Goal: Find contact information: Find contact information

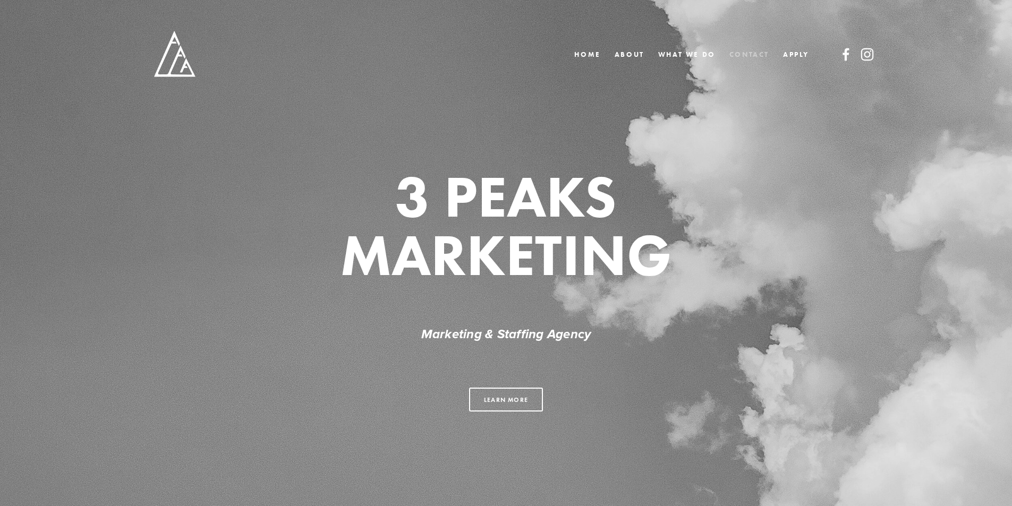
click at [746, 55] on link "CONTACT" at bounding box center [749, 54] width 40 height 15
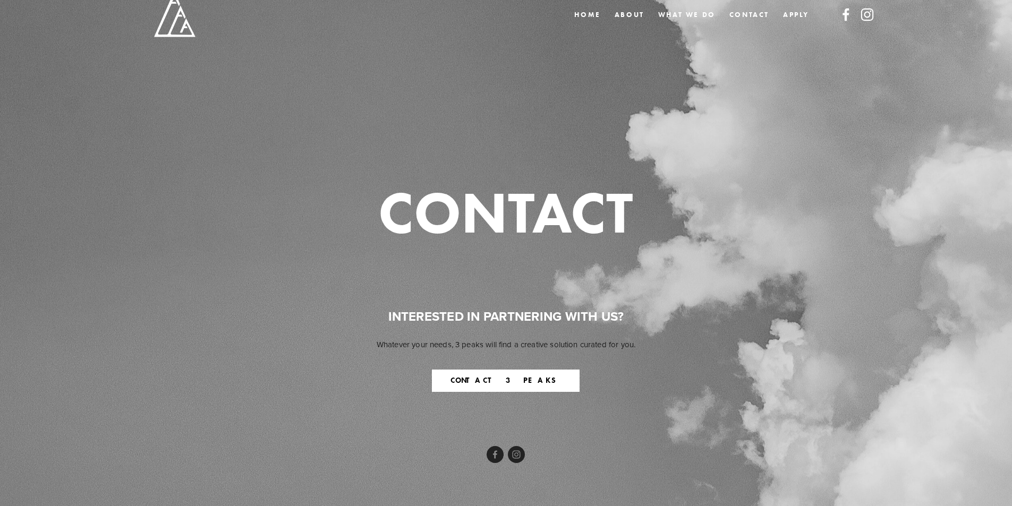
scroll to position [53, 0]
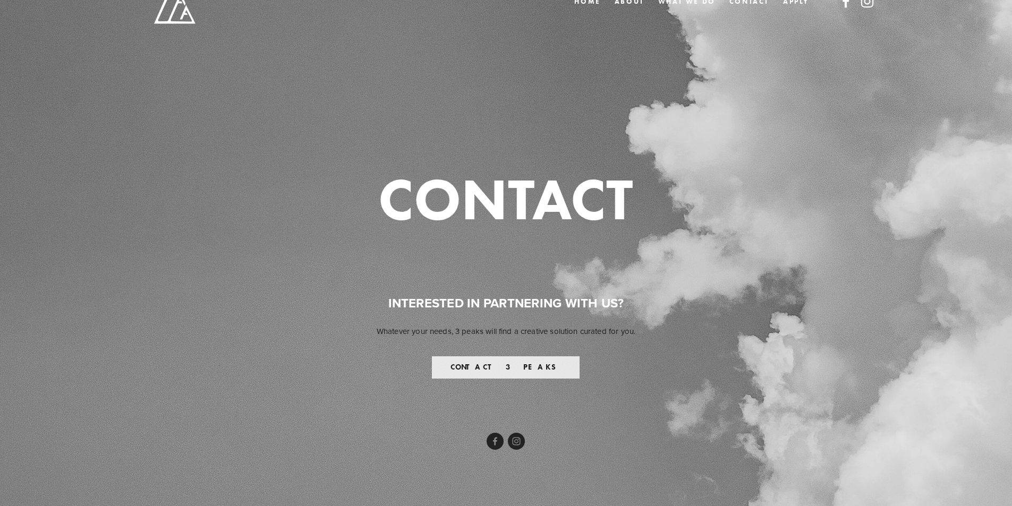
click at [480, 363] on button "CONTACT 3 PEAKS" at bounding box center [506, 367] width 148 height 22
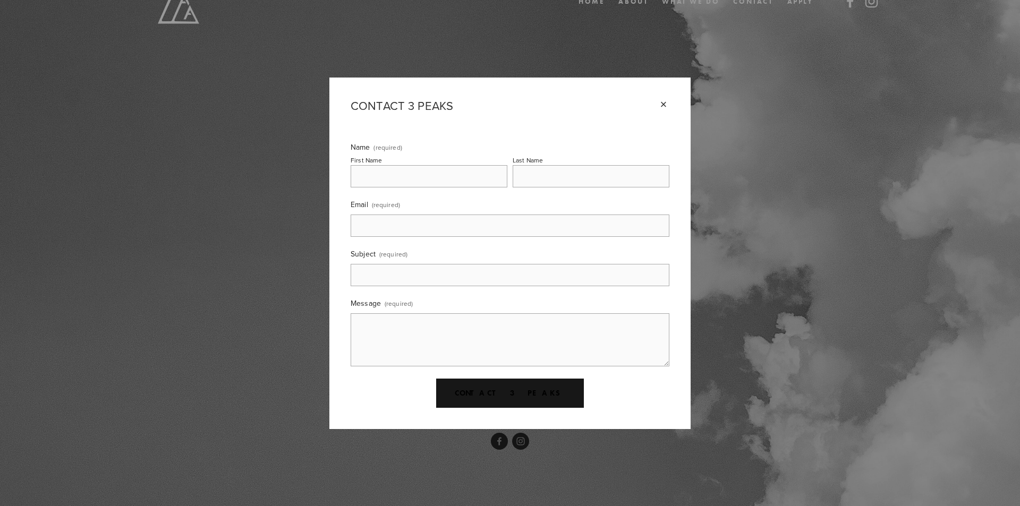
click at [668, 105] on div "×" at bounding box center [663, 105] width 12 height 12
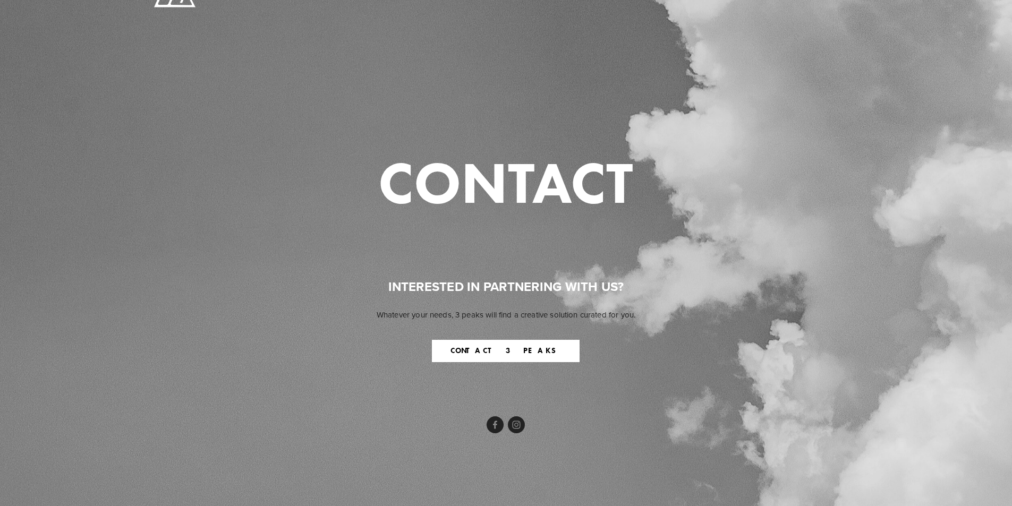
scroll to position [0, 0]
